Goal: Information Seeking & Learning: Learn about a topic

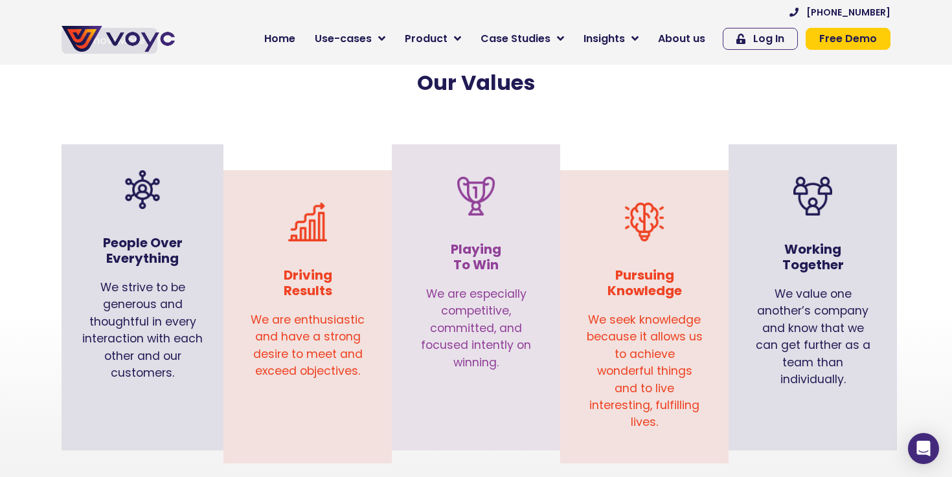
scroll to position [1258, 0]
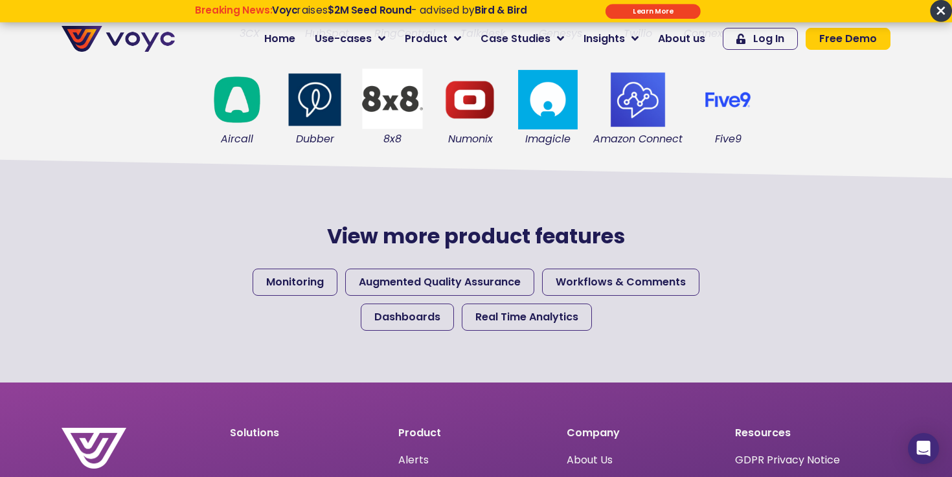
scroll to position [548, 0]
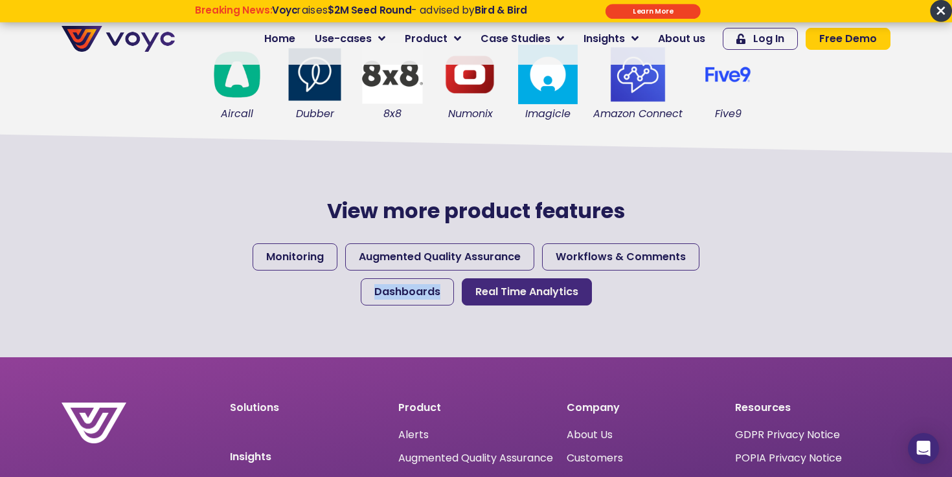
click at [525, 296] on span "Real Time Analytics" at bounding box center [526, 292] width 103 height 16
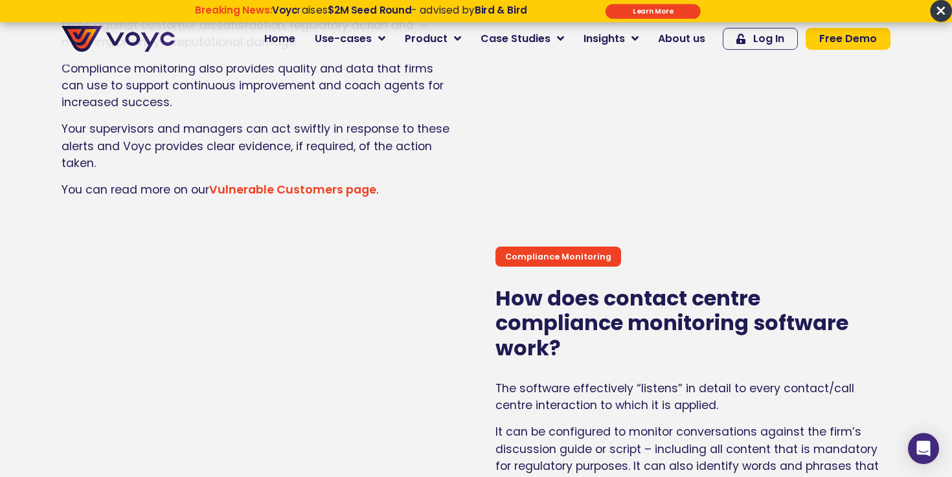
scroll to position [1392, 0]
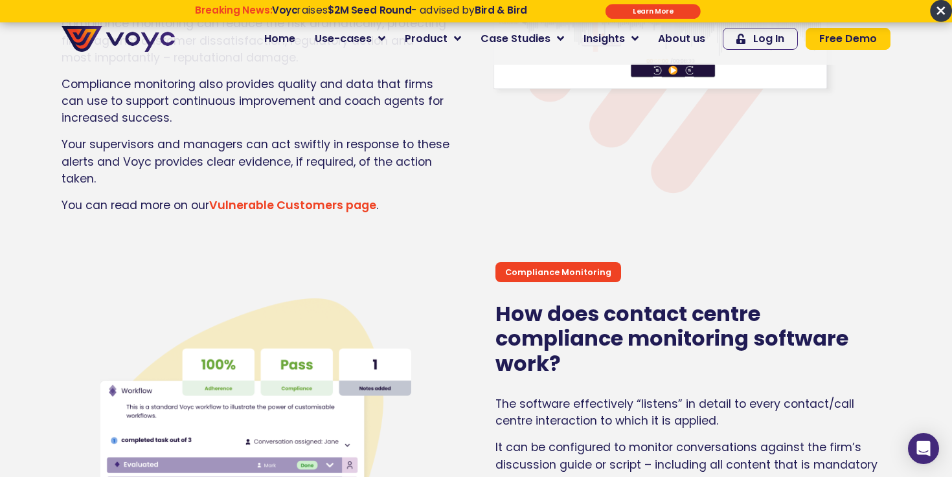
click at [306, 207] on link "Vulnerable Customers page" at bounding box center [292, 206] width 167 height 16
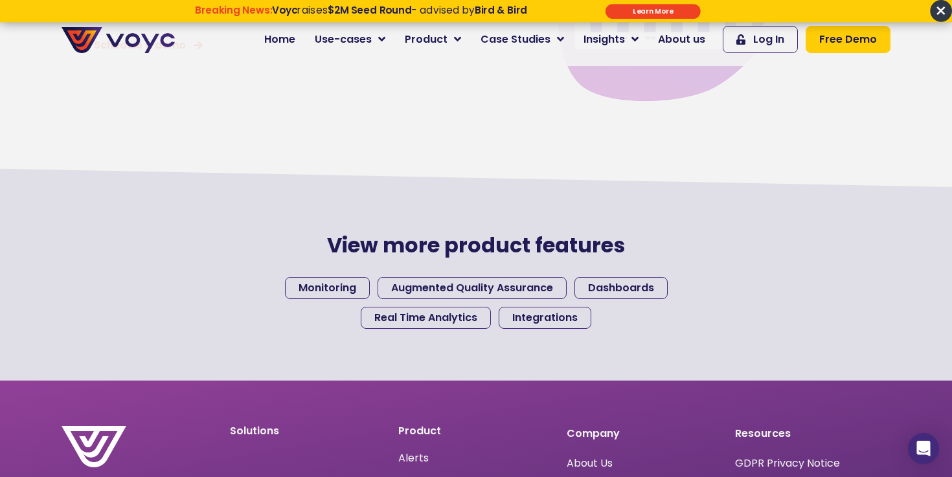
scroll to position [1171, 0]
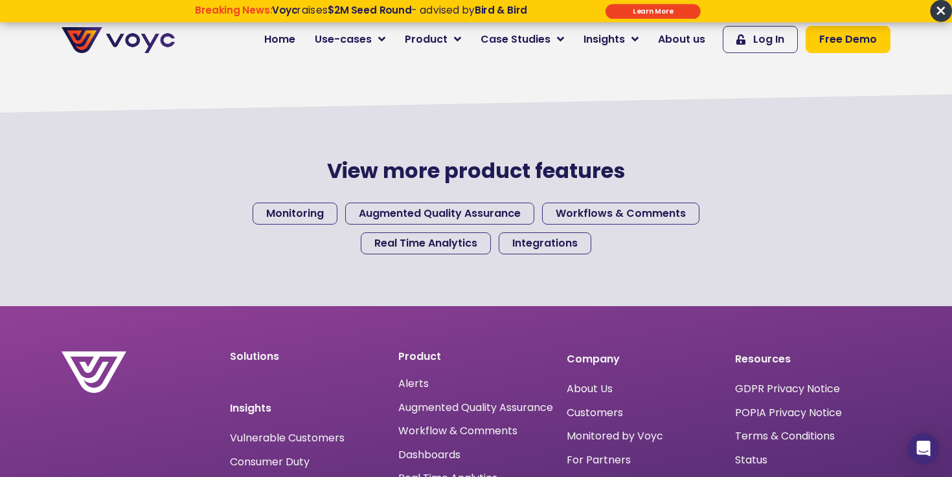
scroll to position [1793, 0]
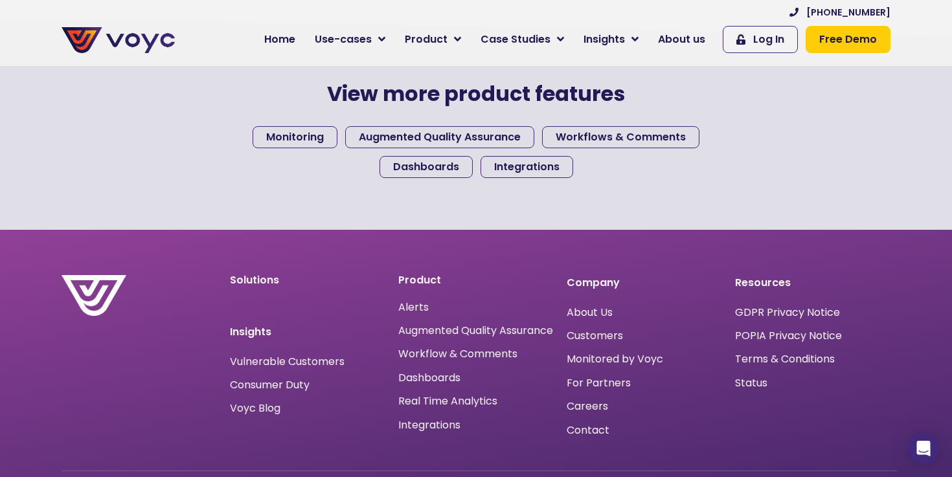
scroll to position [1371, 0]
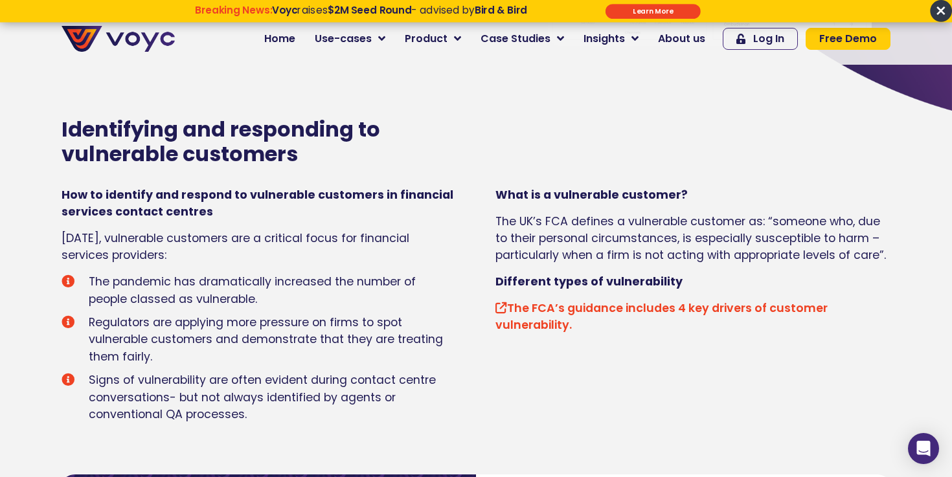
scroll to position [388, 0]
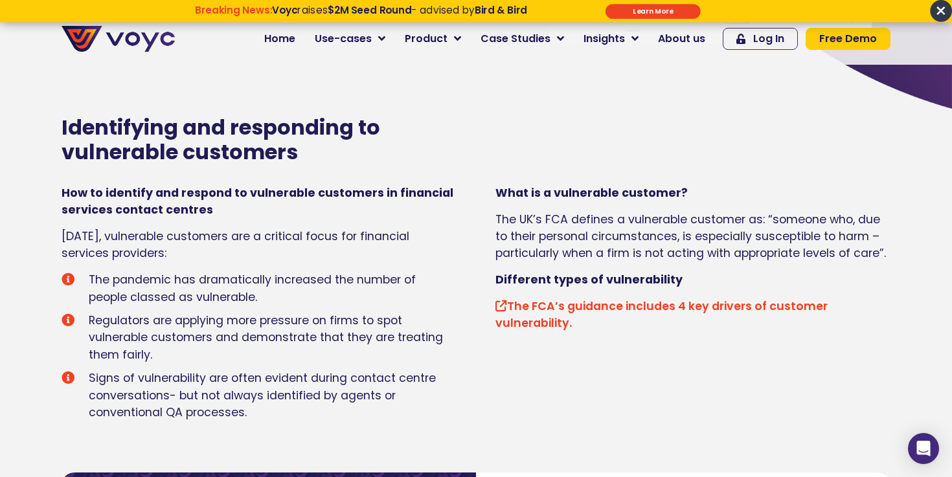
click at [527, 301] on link "The FCA’s guidance includes 4 key drivers of customer vulnerability." at bounding box center [662, 315] width 332 height 32
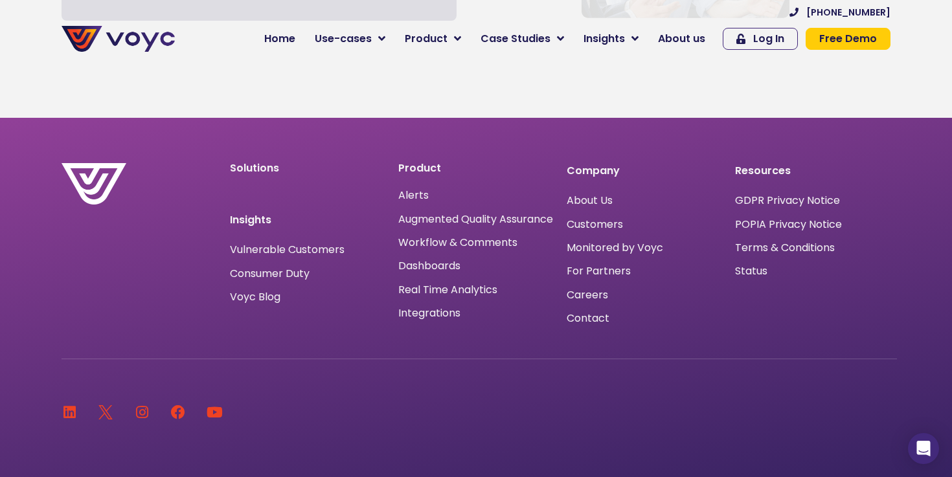
scroll to position [4461, 0]
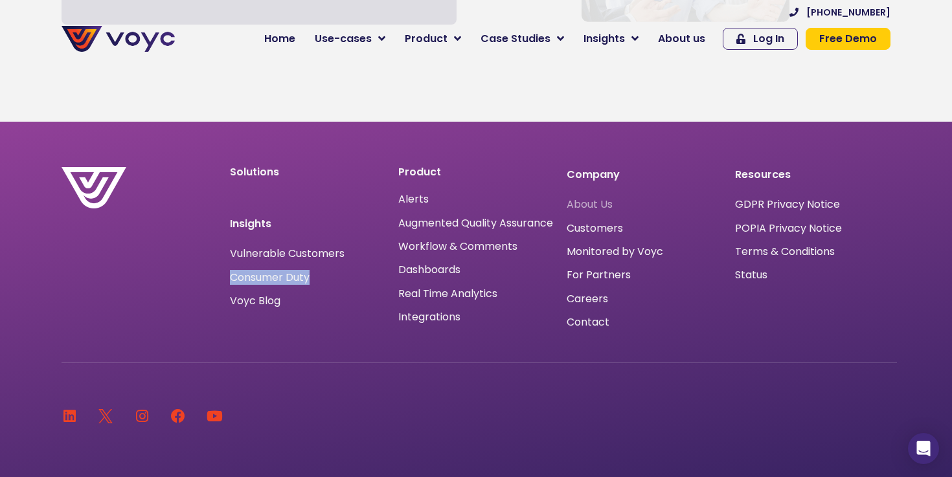
click at [595, 205] on span "About Us" at bounding box center [590, 205] width 46 height 0
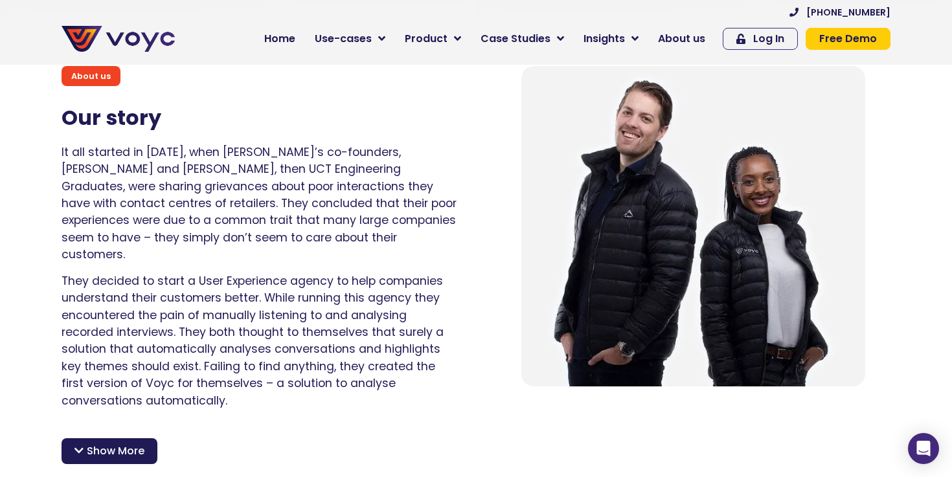
scroll to position [848, 0]
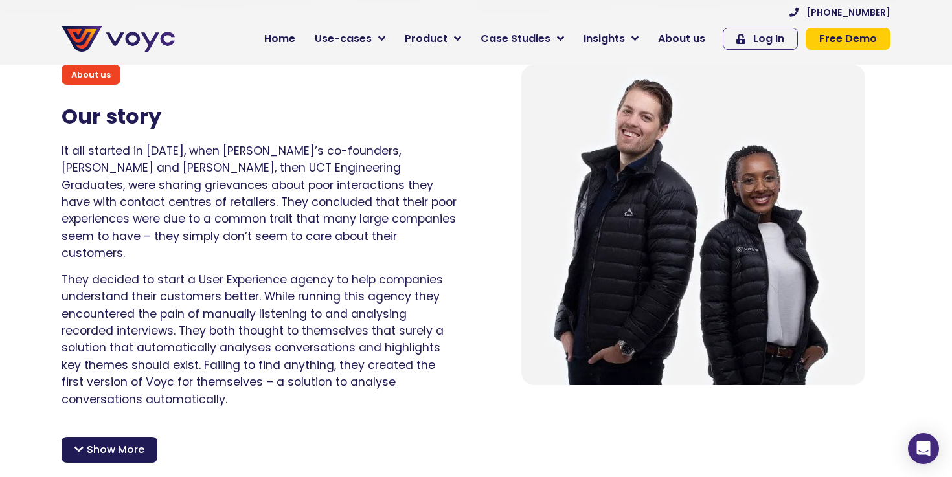
click at [126, 442] on span "Show More" at bounding box center [116, 450] width 58 height 16
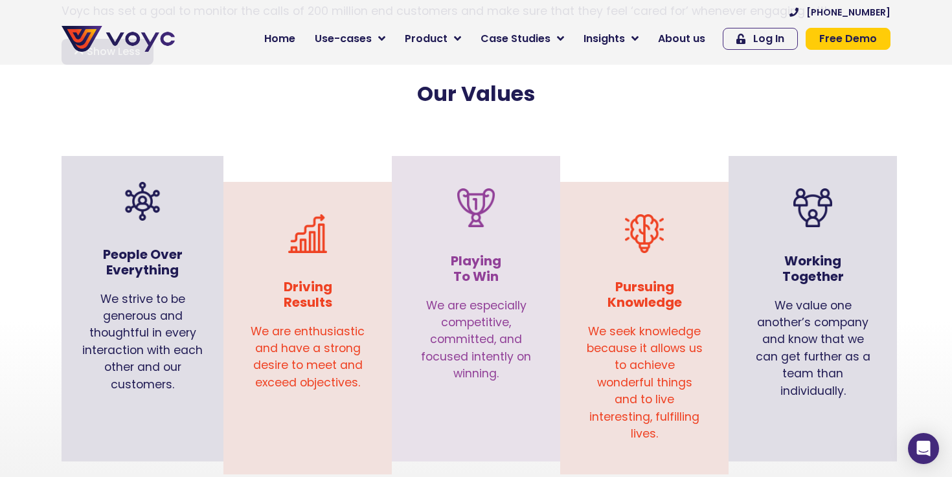
scroll to position [1490, 0]
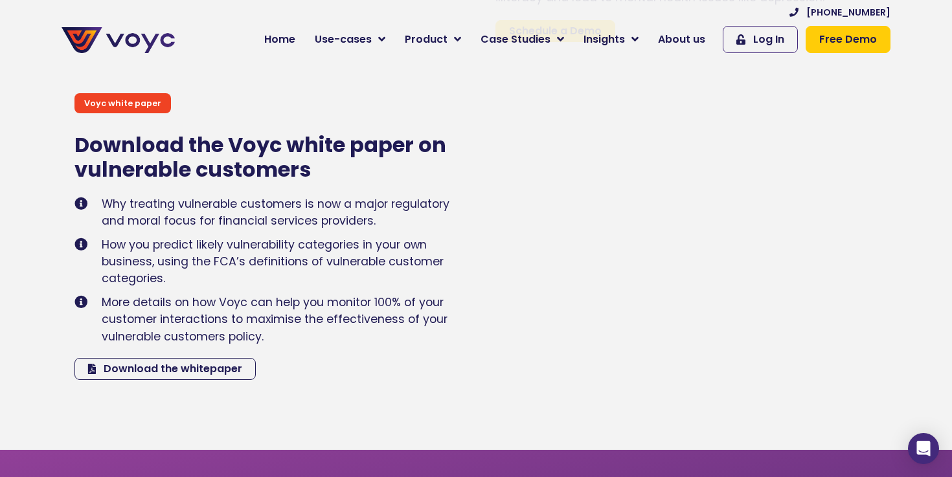
scroll to position [1227, 0]
